Goal: Transaction & Acquisition: Obtain resource

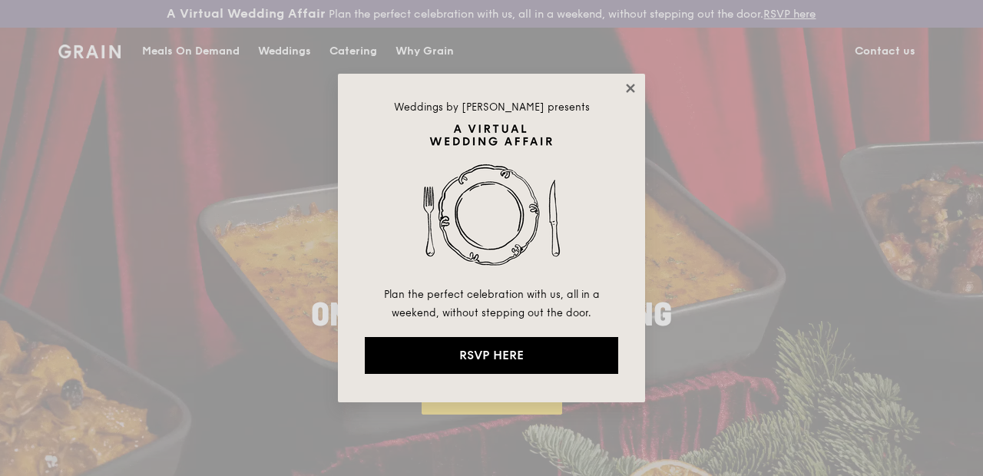
click at [631, 91] on icon at bounding box center [630, 88] width 14 height 14
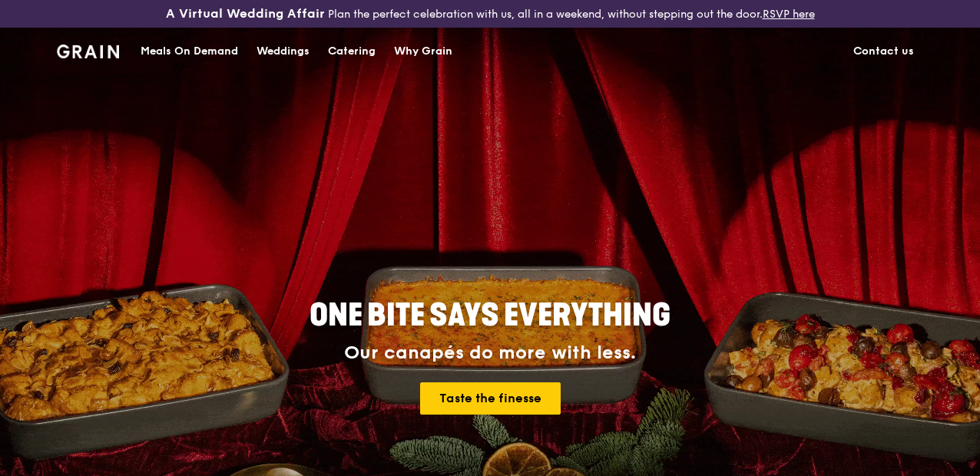
click at [360, 65] on div "Catering" at bounding box center [352, 51] width 48 height 46
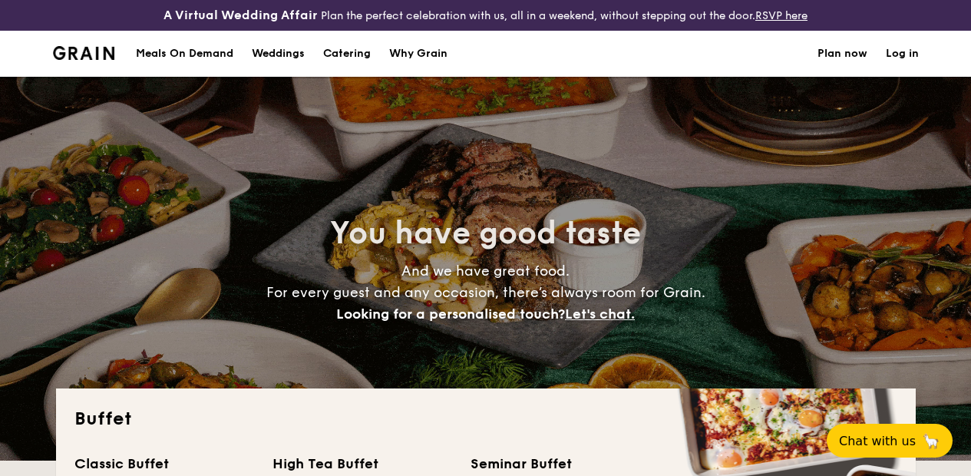
select select
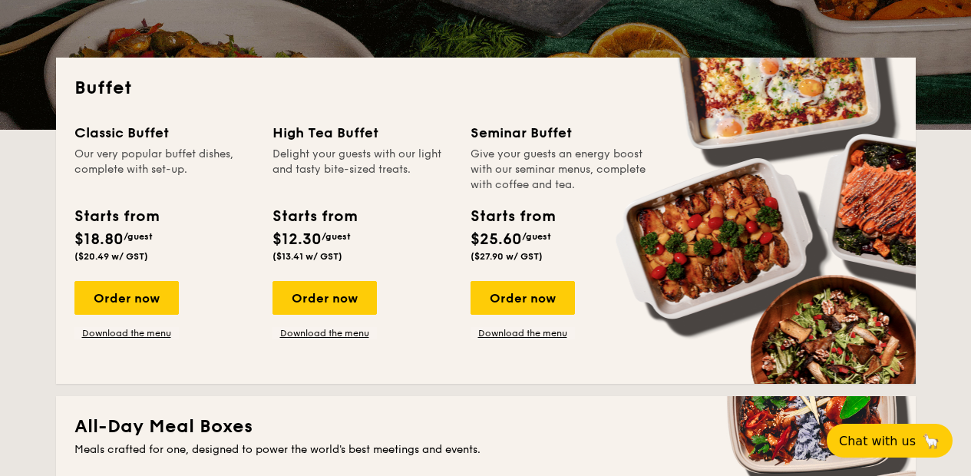
scroll to position [1000, 0]
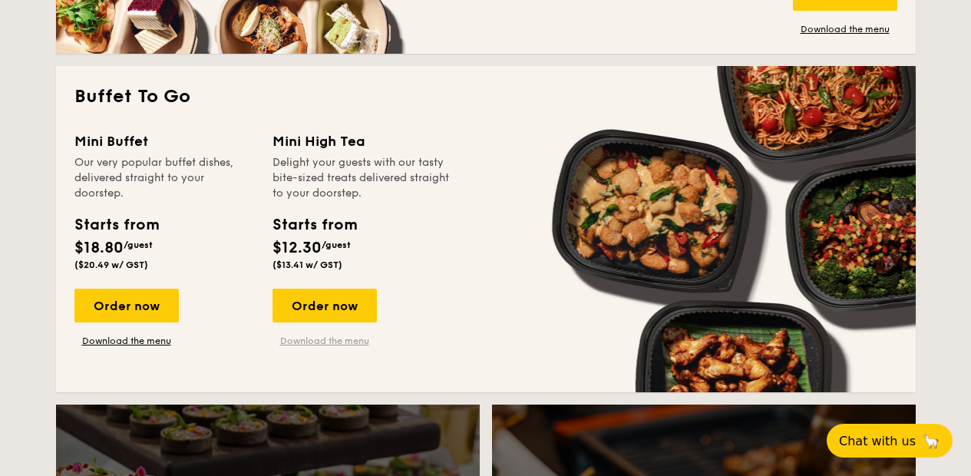
click at [355, 347] on link "Download the menu" at bounding box center [325, 341] width 104 height 12
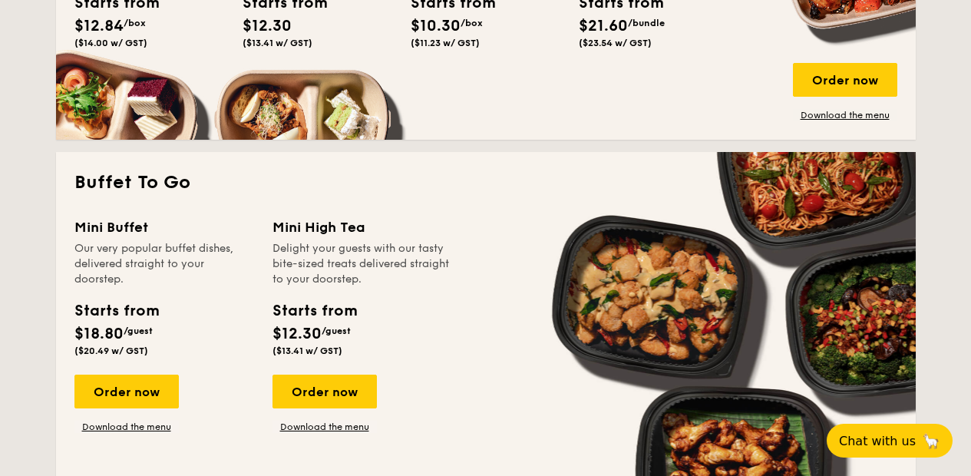
scroll to position [1244, 0]
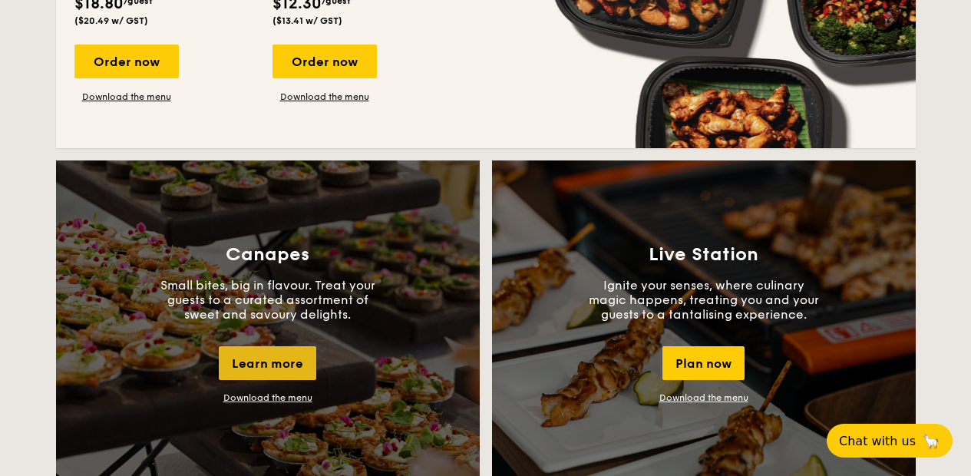
click at [288, 372] on div "Learn more" at bounding box center [267, 363] width 97 height 34
